Goal: Find specific page/section: Find specific page/section

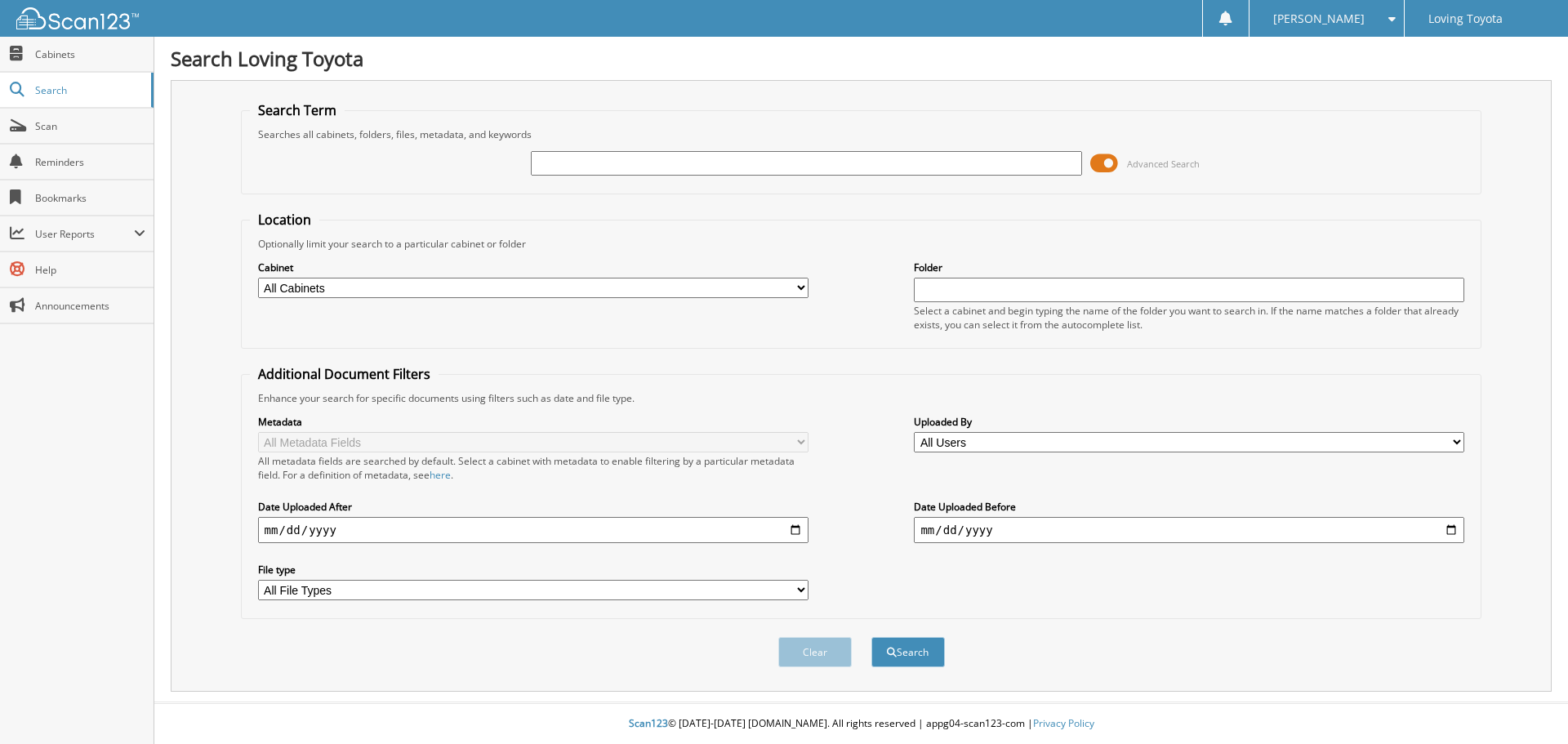
click at [669, 170] on input "text" at bounding box center [806, 163] width 550 height 24
type input "368539"
click at [871, 637] on button "Search" at bounding box center [907, 651] width 73 height 31
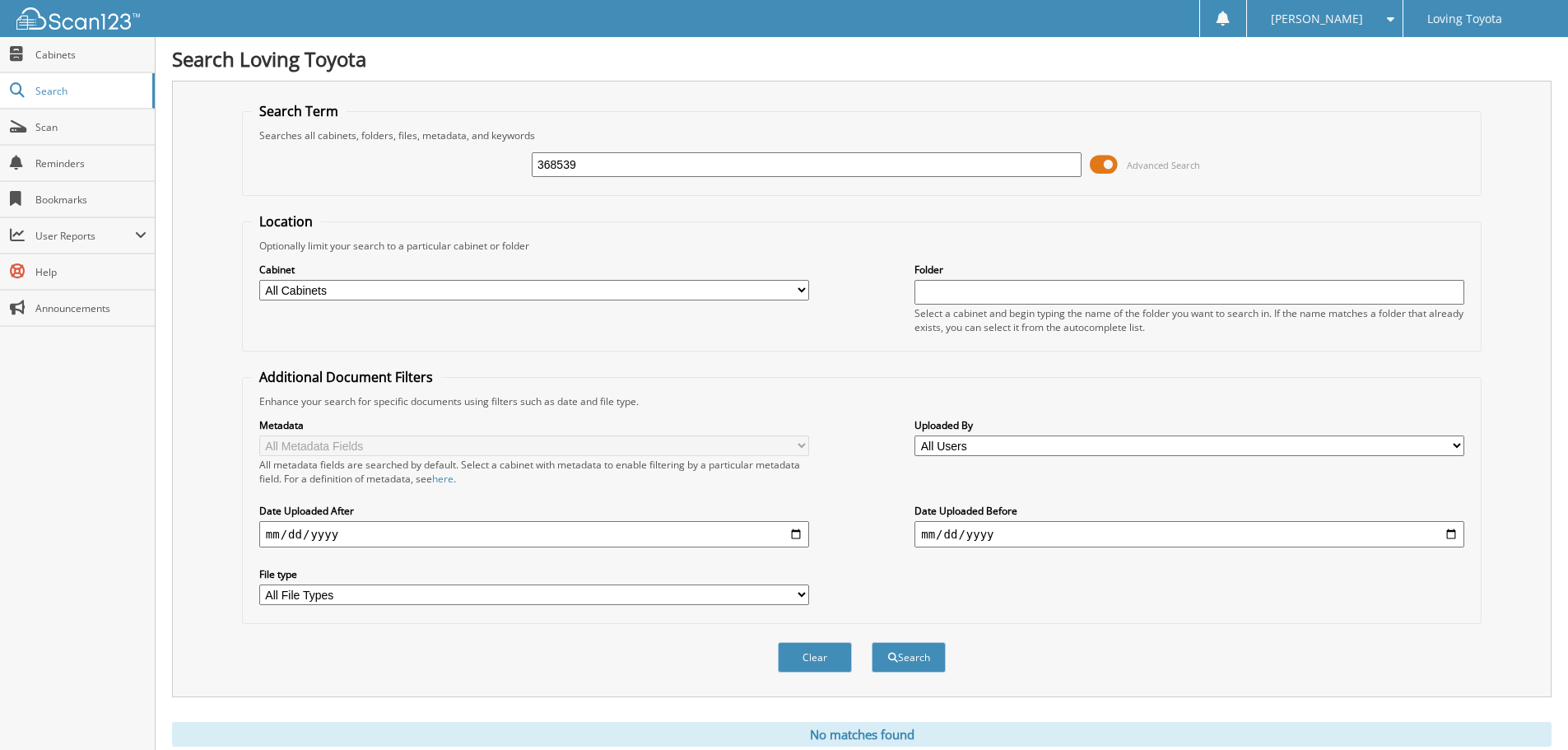
drag, startPoint x: 608, startPoint y: 164, endPoint x: 442, endPoint y: 170, distance: 166.1
click at [442, 170] on div "368539 Advanced Search" at bounding box center [862, 164] width 1222 height 45
type input "361053"
click at [871, 642] on button "Search" at bounding box center [908, 657] width 74 height 31
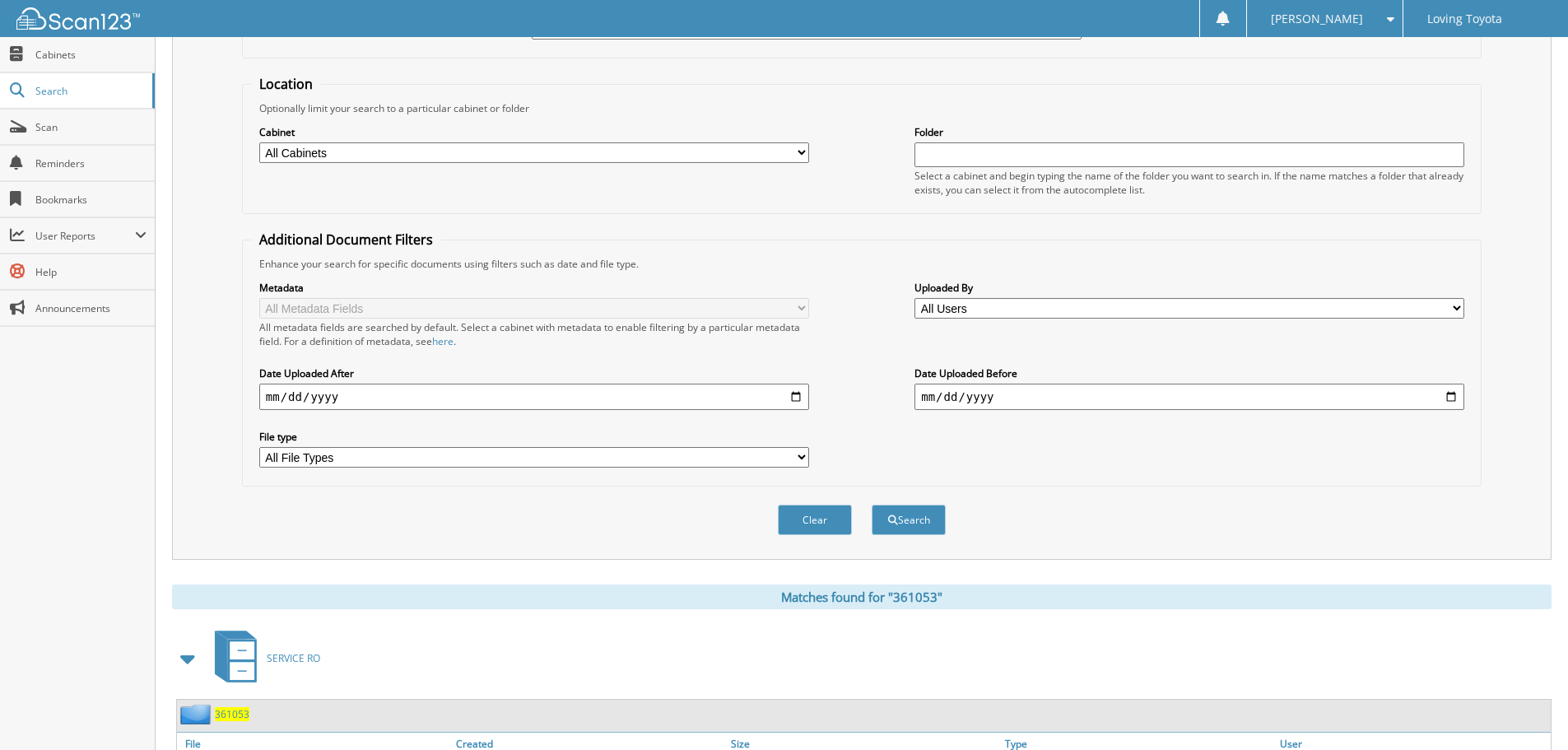
scroll to position [234, 0]
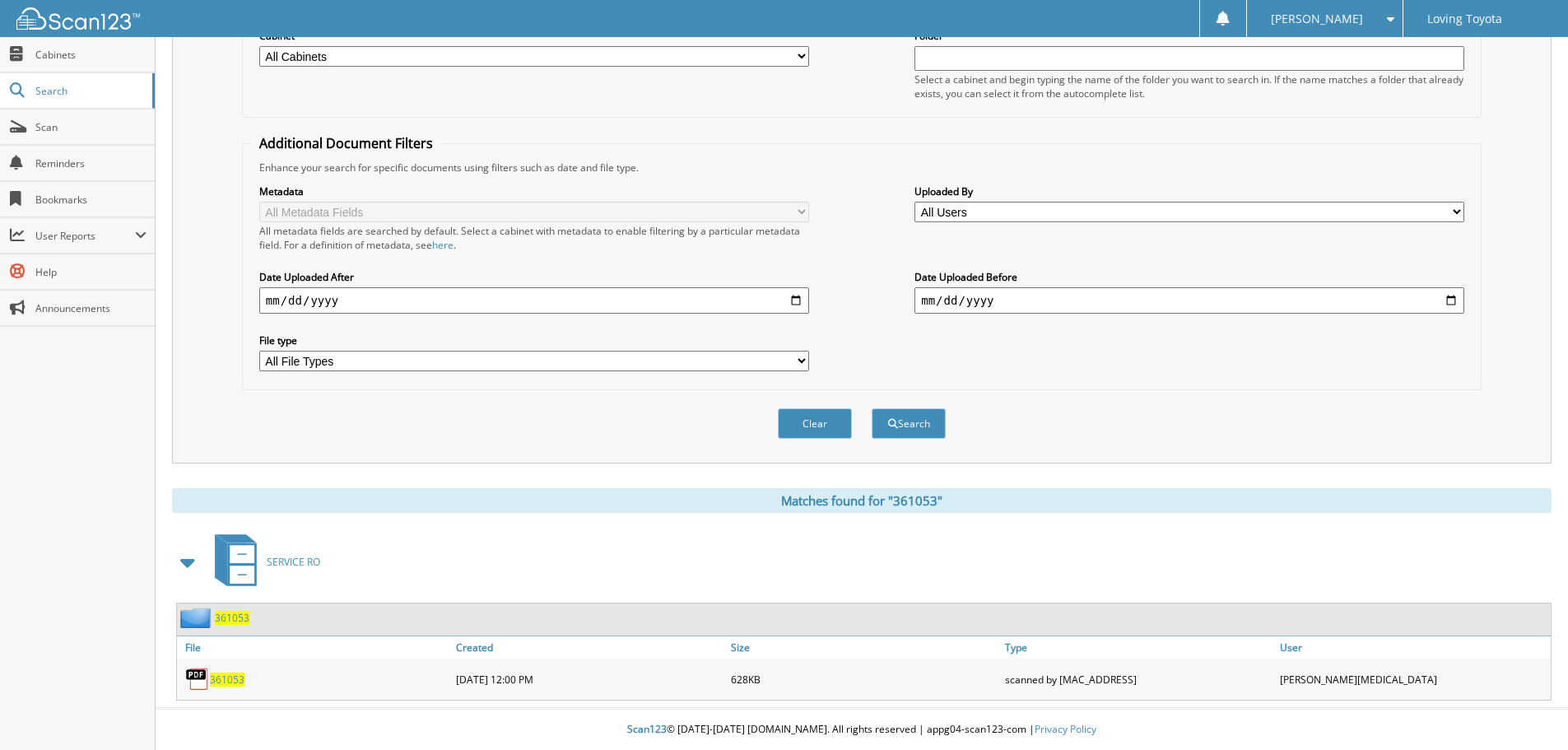
click at [242, 682] on span "361053" at bounding box center [227, 679] width 35 height 14
